Goal: Information Seeking & Learning: Find specific fact

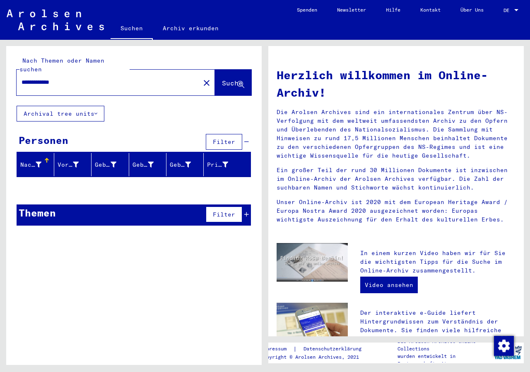
drag, startPoint x: 0, startPoint y: 0, endPoint x: 0, endPoint y: 67, distance: 67.1
click at [0, 67] on div "**********" at bounding box center [132, 202] width 265 height 325
type input "**********"
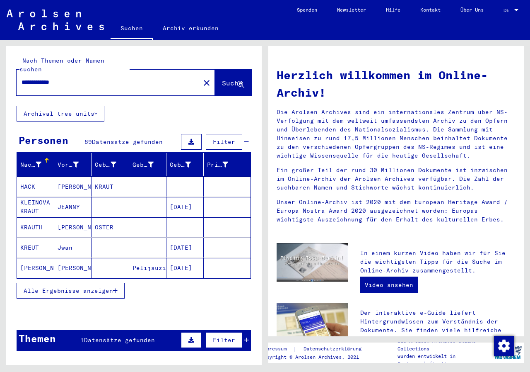
click at [82, 287] on span "Alle Ergebnisse anzeigen" at bounding box center [68, 290] width 89 height 7
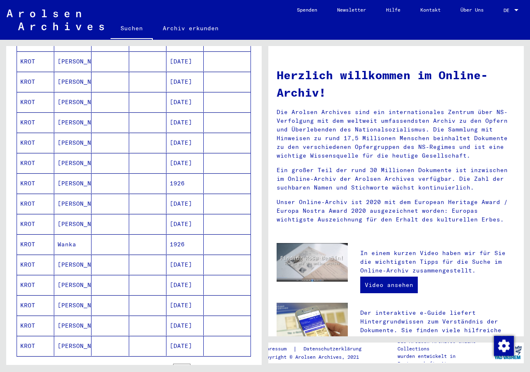
scroll to position [331, 0]
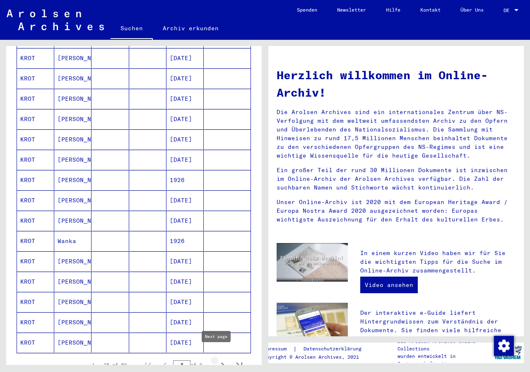
click at [217, 359] on icon "Next page" at bounding box center [223, 365] width 12 height 12
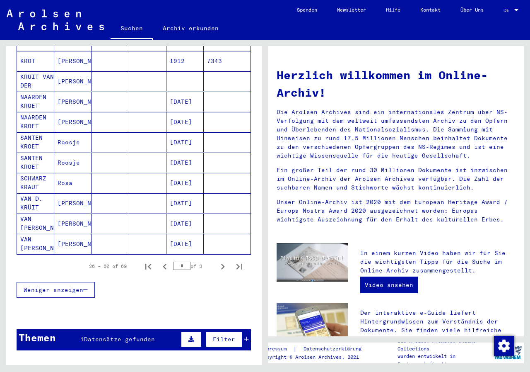
scroll to position [456, 0]
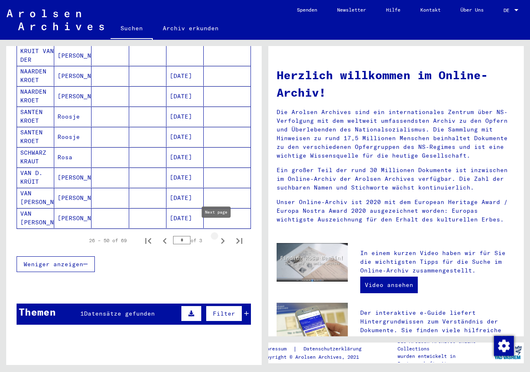
click at [221, 238] on icon "Next page" at bounding box center [223, 241] width 4 height 6
type input "*"
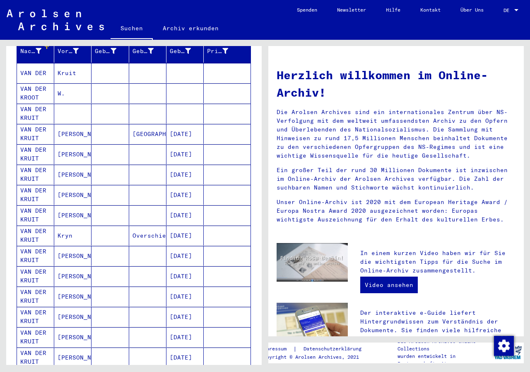
scroll to position [108, 0]
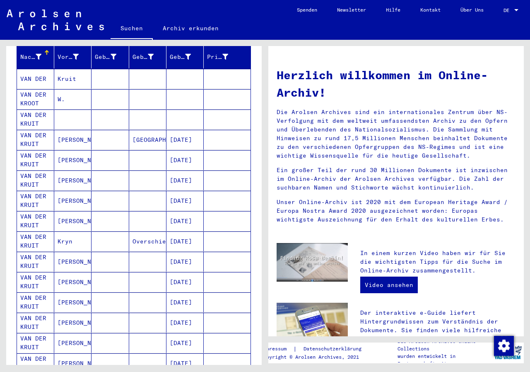
click at [41, 312] on mat-cell "VAN DER KRUIT" at bounding box center [35, 322] width 37 height 20
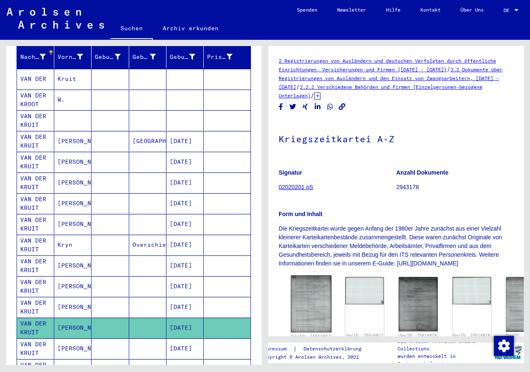
click at [303, 291] on img at bounding box center [311, 303] width 41 height 57
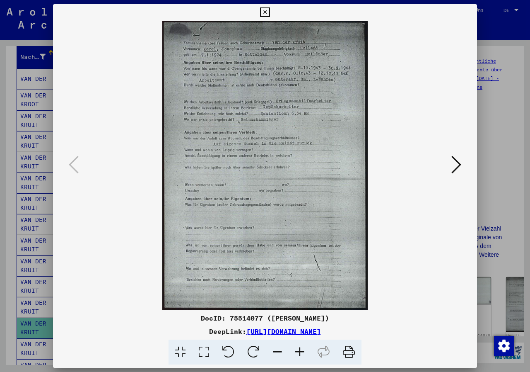
click at [455, 162] on icon at bounding box center [456, 164] width 10 height 20
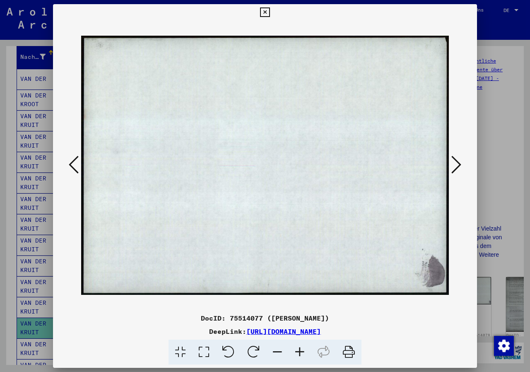
click at [456, 163] on icon at bounding box center [456, 164] width 10 height 20
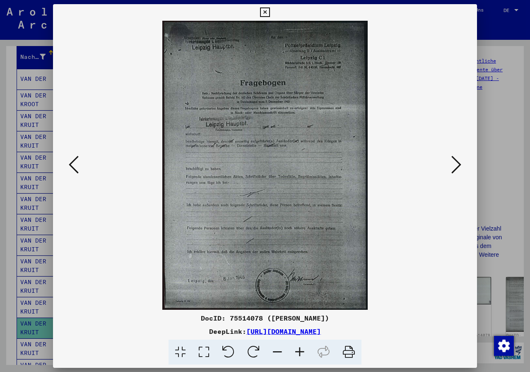
click at [456, 163] on icon at bounding box center [456, 164] width 10 height 20
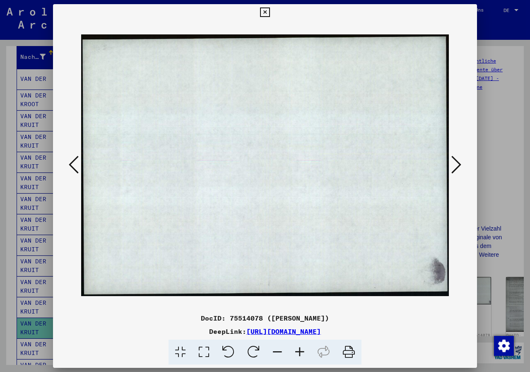
click at [456, 163] on icon at bounding box center [456, 164] width 10 height 20
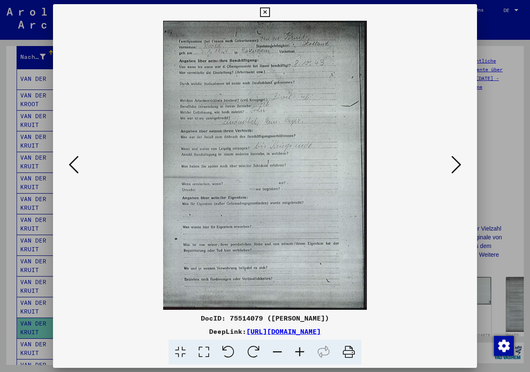
click at [456, 163] on icon at bounding box center [456, 164] width 10 height 20
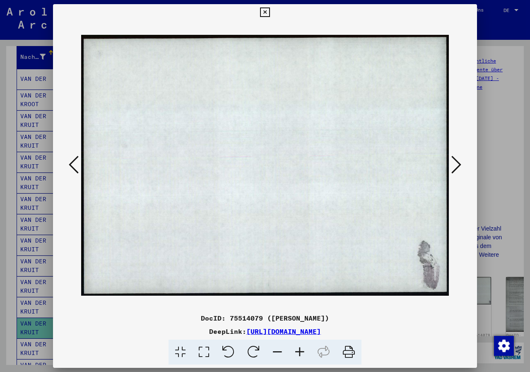
click at [456, 163] on icon at bounding box center [456, 164] width 10 height 20
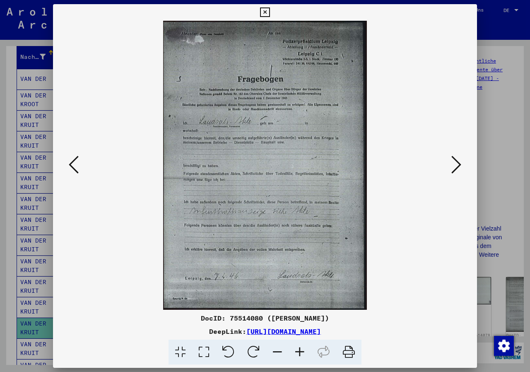
click at [457, 164] on icon at bounding box center [456, 164] width 10 height 20
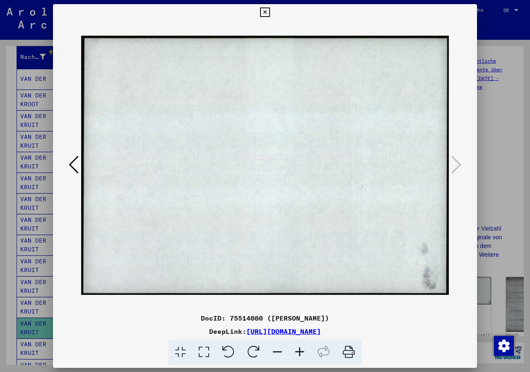
click at [263, 10] on icon at bounding box center [265, 12] width 10 height 10
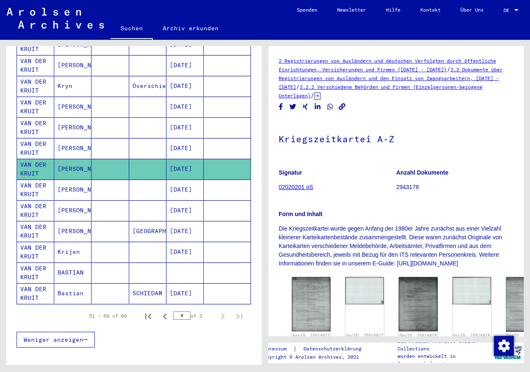
scroll to position [273, 0]
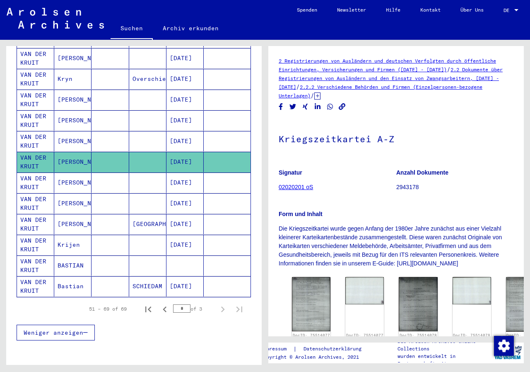
click at [35, 278] on mat-cell "VAN DER KRUIT" at bounding box center [35, 286] width 37 height 20
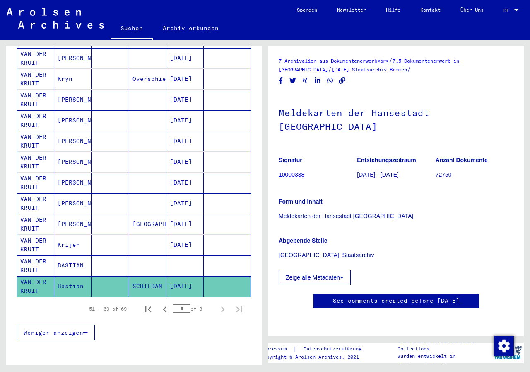
click at [325, 269] on button "Zeige alle Metadaten" at bounding box center [315, 277] width 72 height 16
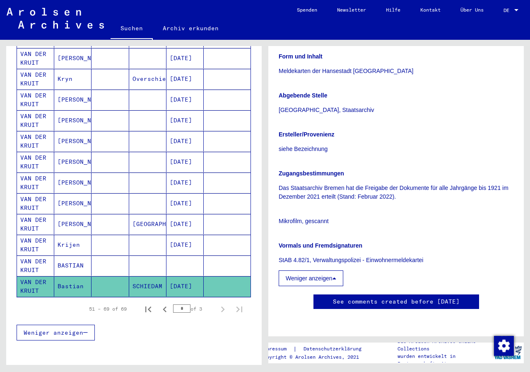
scroll to position [290, 0]
click at [40, 255] on mat-cell "VAN DER KRUIT" at bounding box center [35, 265] width 37 height 20
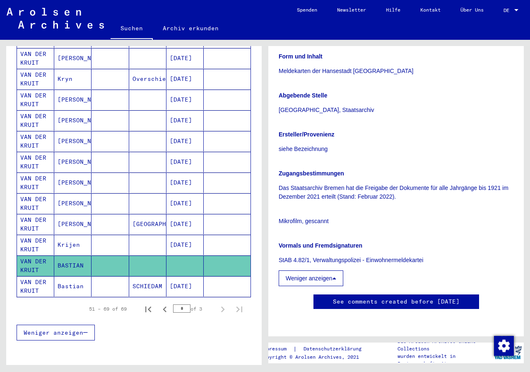
click at [38, 255] on mat-cell "VAN DER KRUIT" at bounding box center [35, 265] width 37 height 20
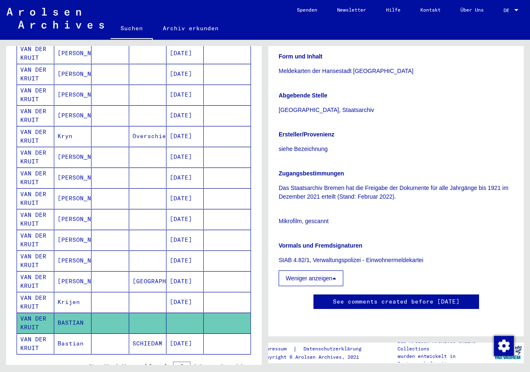
scroll to position [191, 0]
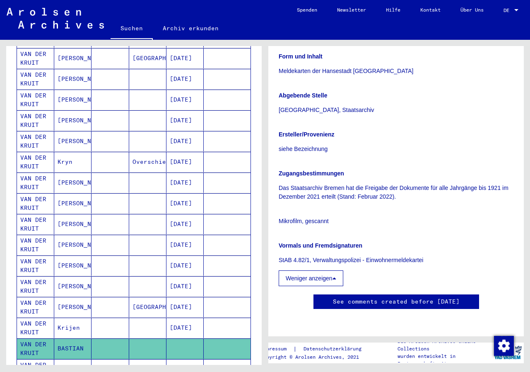
click at [34, 236] on mat-cell "VAN DER KRUIT" at bounding box center [35, 244] width 37 height 20
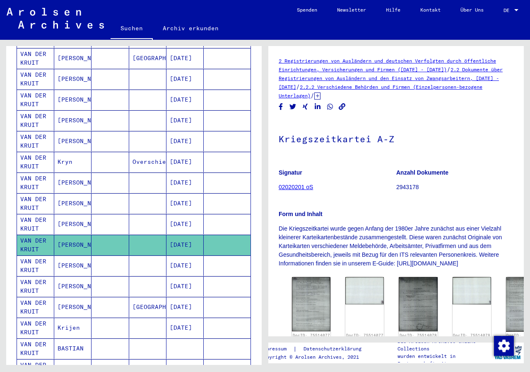
click at [34, 173] on mat-cell "VAN DER KRUIT" at bounding box center [35, 182] width 37 height 20
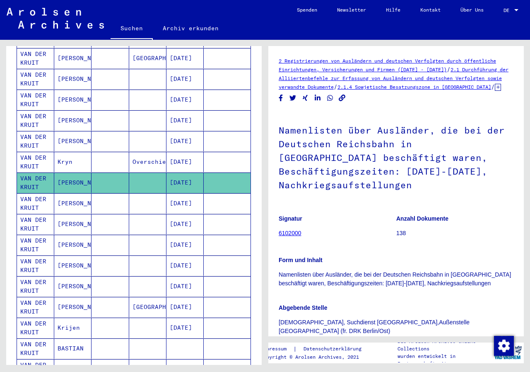
click at [39, 195] on mat-cell "VAN DER KRUIT" at bounding box center [35, 203] width 37 height 20
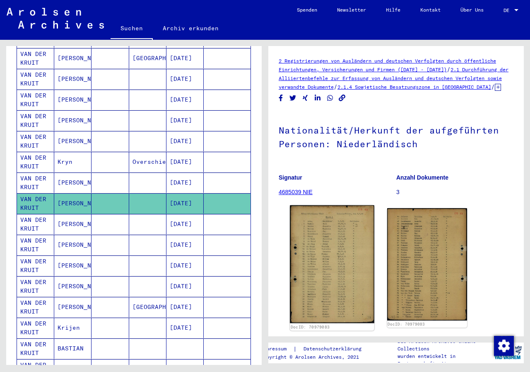
click at [340, 289] on img at bounding box center [332, 264] width 84 height 118
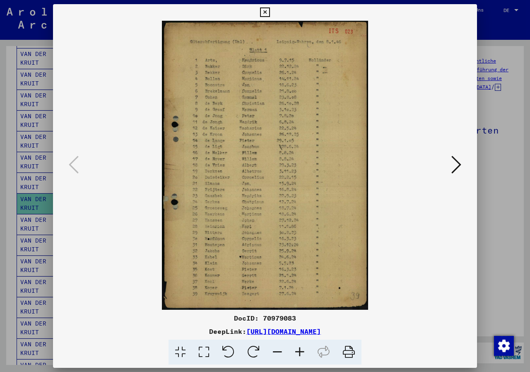
click at [458, 164] on icon at bounding box center [456, 164] width 10 height 20
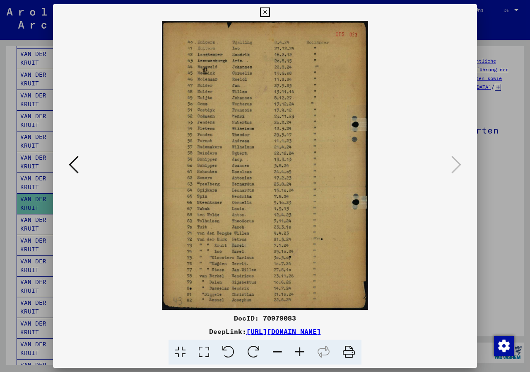
click at [264, 10] on icon at bounding box center [265, 12] width 10 height 10
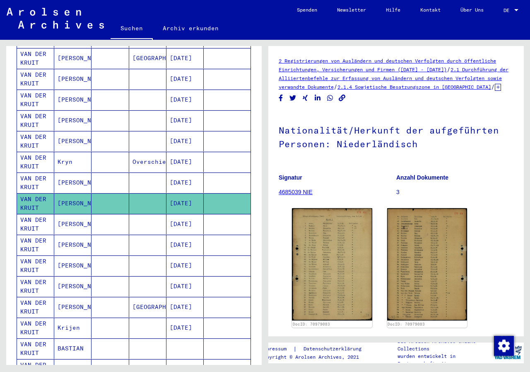
click at [41, 172] on mat-cell "VAN DER KRUIT" at bounding box center [35, 182] width 37 height 20
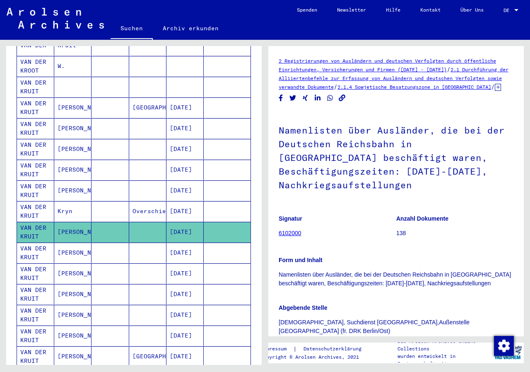
scroll to position [108, 0]
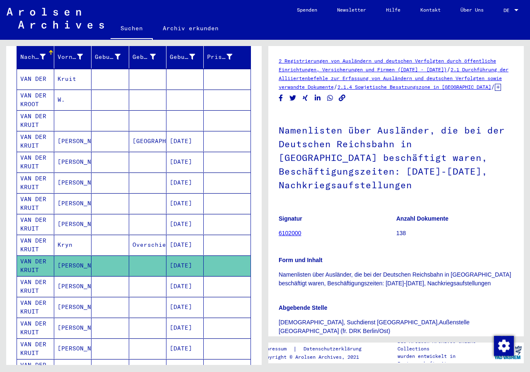
click at [35, 113] on mat-cell "VAN DER KRUIT" at bounding box center [35, 120] width 37 height 20
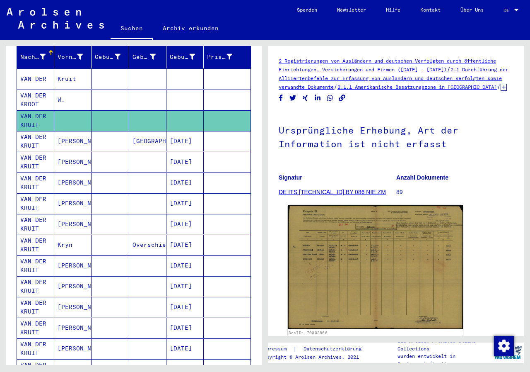
click at [368, 259] on img at bounding box center [375, 267] width 175 height 124
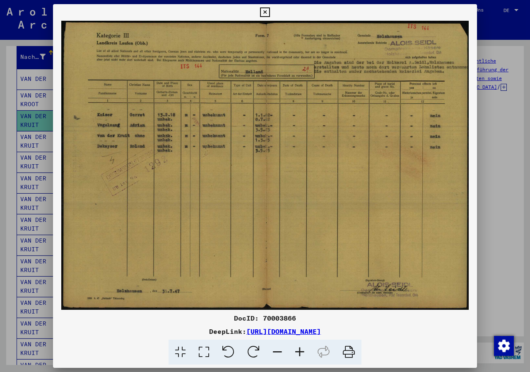
click at [264, 11] on icon at bounding box center [265, 12] width 10 height 10
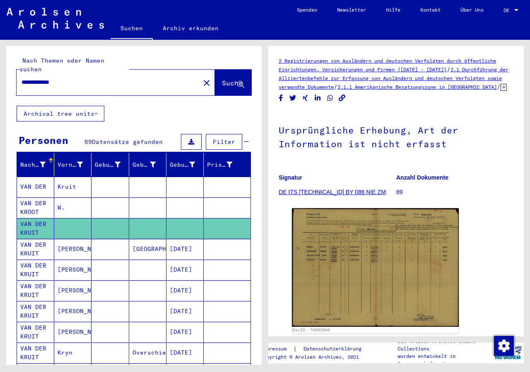
click at [31, 176] on mat-cell "VAN DER" at bounding box center [35, 186] width 37 height 20
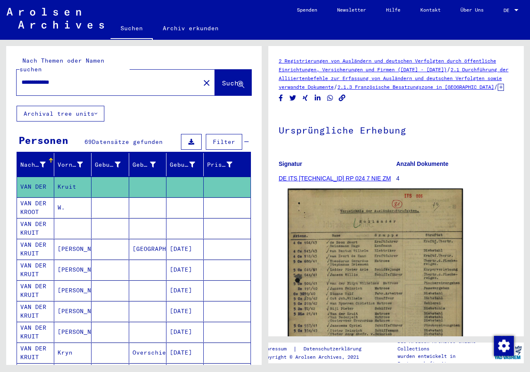
click at [345, 288] on img at bounding box center [375, 311] width 175 height 246
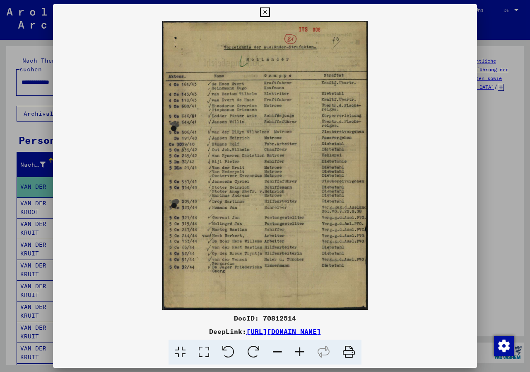
click at [264, 14] on icon at bounding box center [265, 12] width 10 height 10
